Goal: Transaction & Acquisition: Purchase product/service

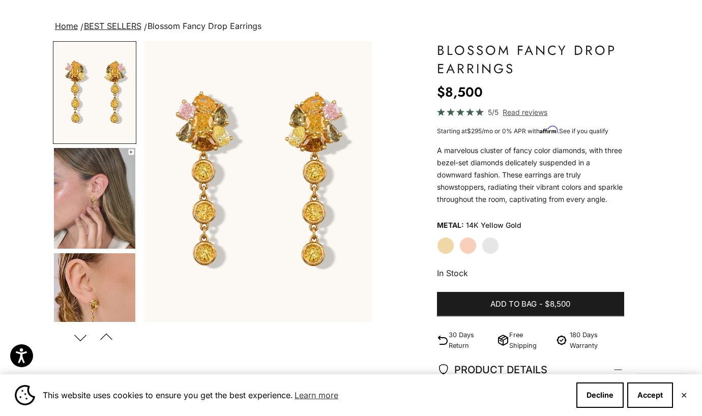
scroll to position [77, 0]
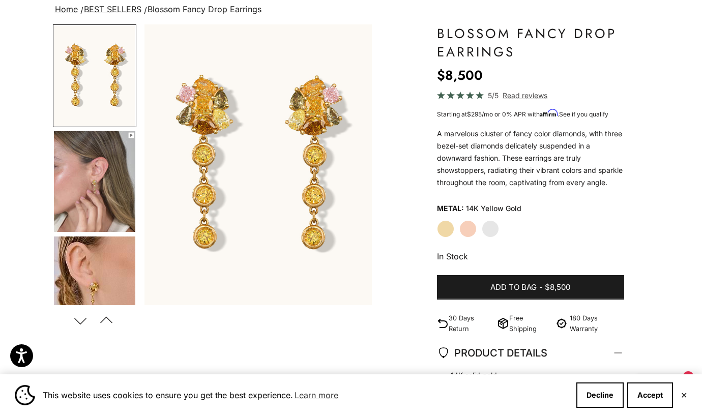
click at [102, 206] on img "Go to item 4" at bounding box center [94, 181] width 81 height 101
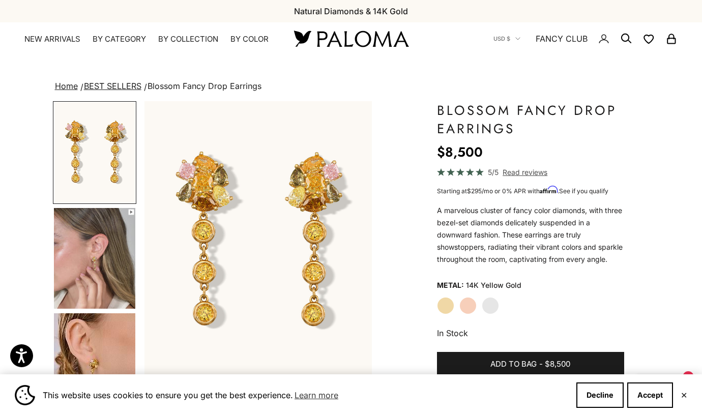
click at [314, 47] on img at bounding box center [351, 38] width 122 height 21
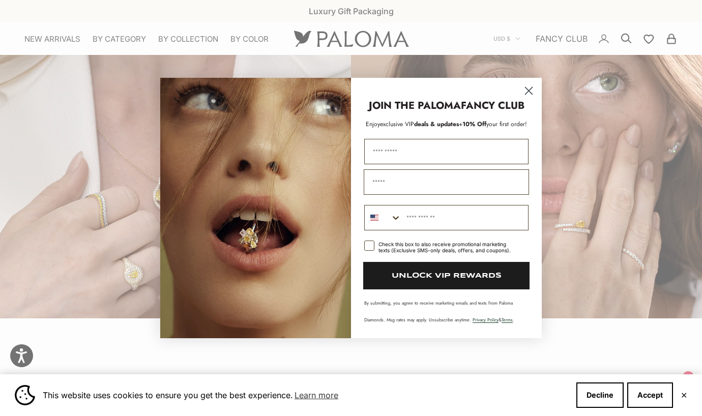
click at [524, 89] on circle "Close dialog" at bounding box center [528, 90] width 17 height 17
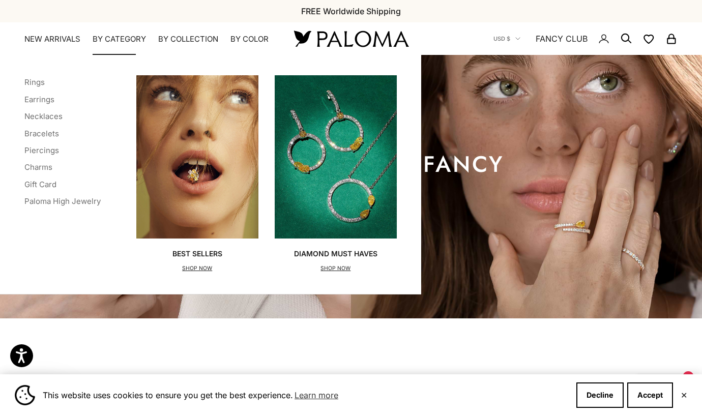
click at [126, 35] on summary "By Category" at bounding box center [119, 39] width 53 height 10
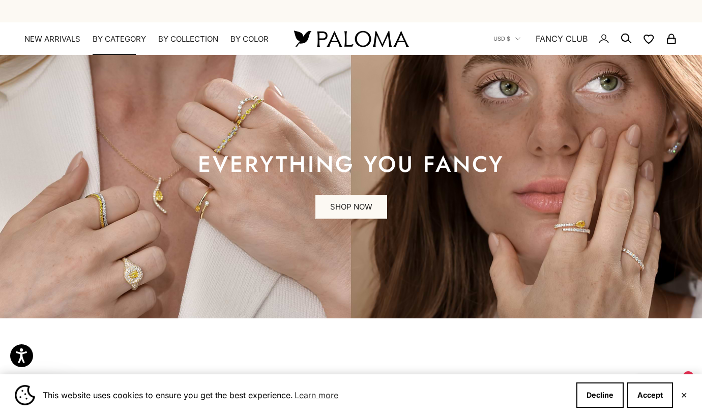
click at [119, 34] on summary "By Category" at bounding box center [119, 39] width 53 height 10
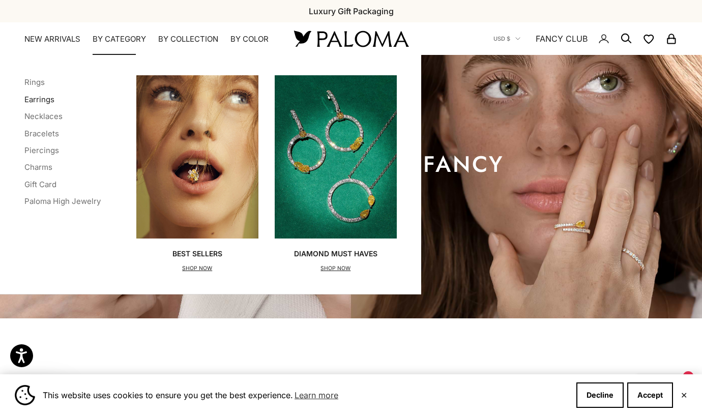
click at [45, 99] on link "Earrings" at bounding box center [39, 100] width 30 height 10
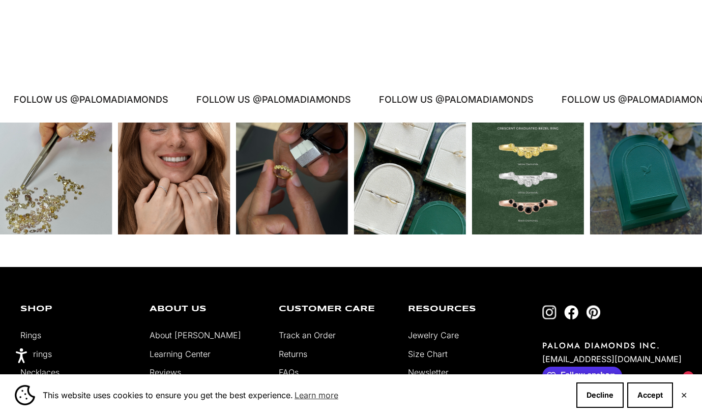
scroll to position [2234, 0]
